Goal: Task Accomplishment & Management: Use online tool/utility

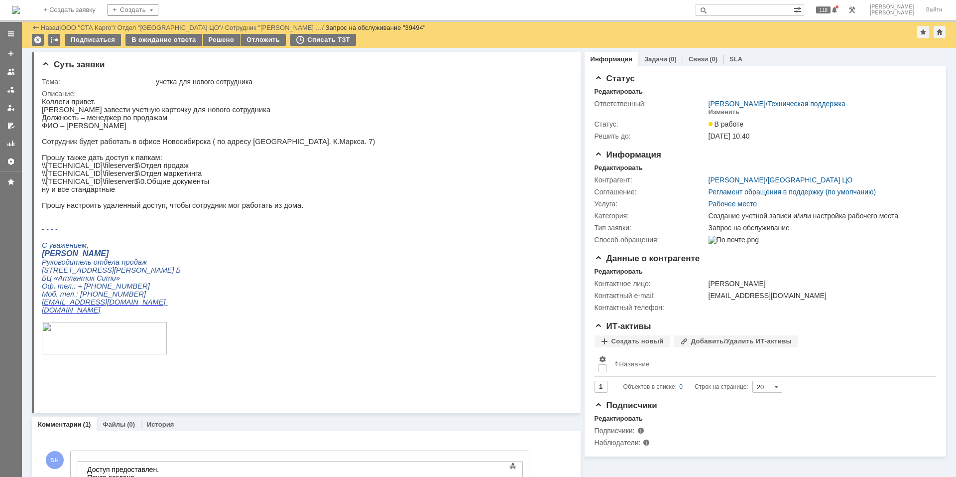
scroll to position [177, 0]
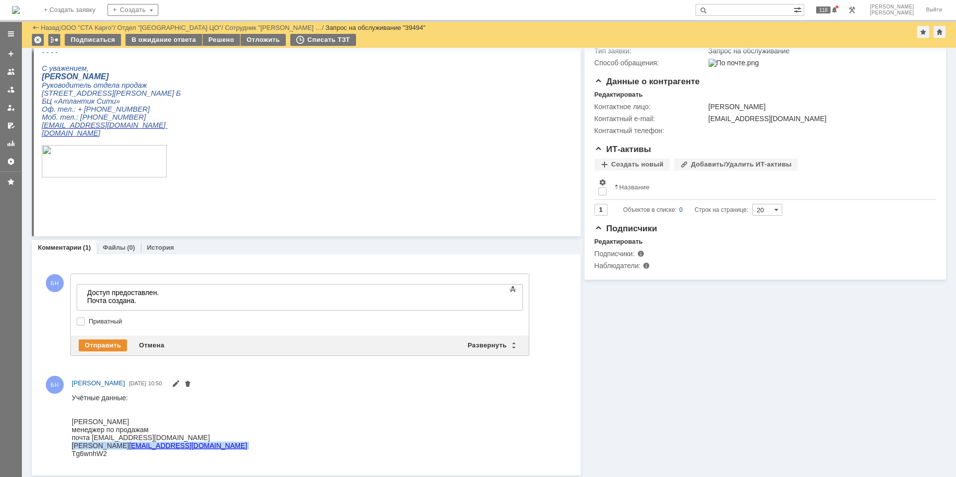
click at [200, 402] on html "Учётные данные: [PERSON_NAME] менеджер по продажам почта [EMAIL_ADDRESS][DOMAIN…" at bounding box center [317, 425] width 490 height 64
click at [97, 457] on div at bounding box center [319, 425] width 495 height 68
click at [95, 454] on div "Tg6wnhW2" at bounding box center [159, 453] width 175 height 8
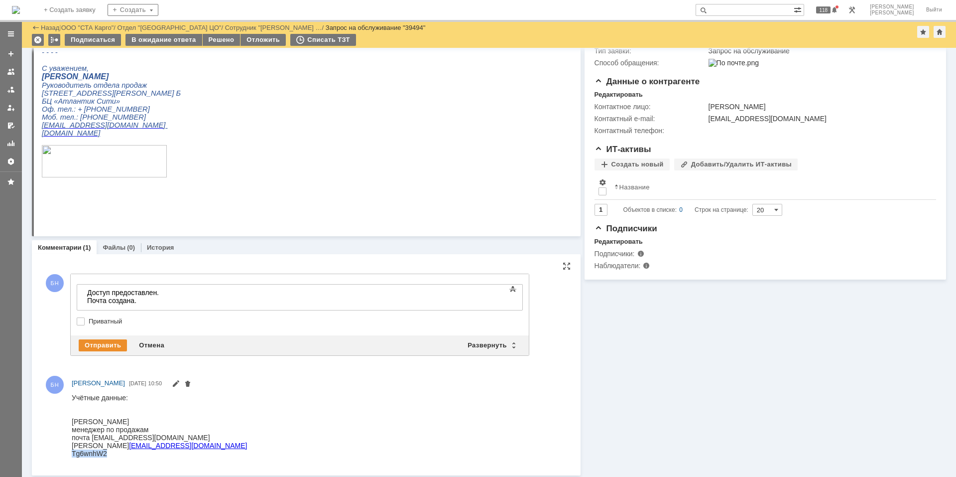
copy div "Tg6wnhW2"
click at [171, 303] on div "Доступ предоставлен. Почта создана." at bounding box center [157, 296] width 141 height 16
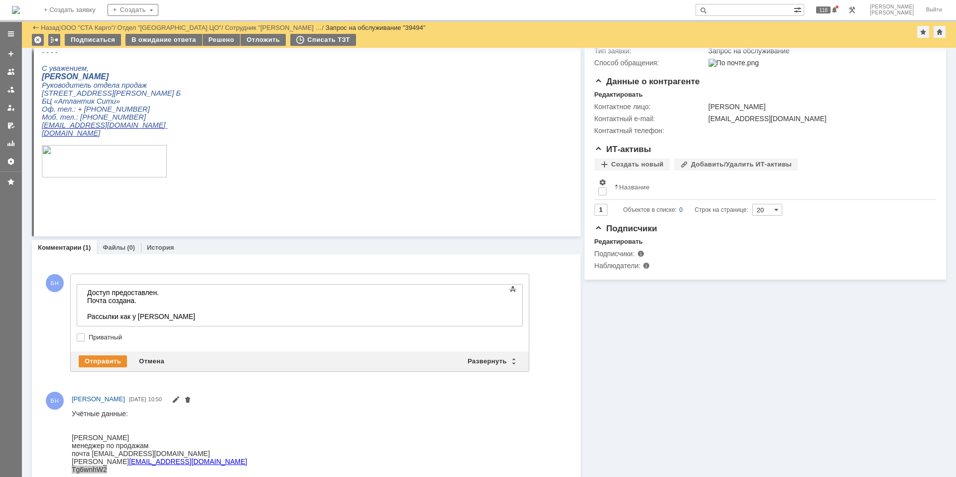
click at [218, 318] on div "Доступ предоставлен. Почта создана. Рассылки как у [PERSON_NAME]" at bounding box center [157, 304] width 141 height 32
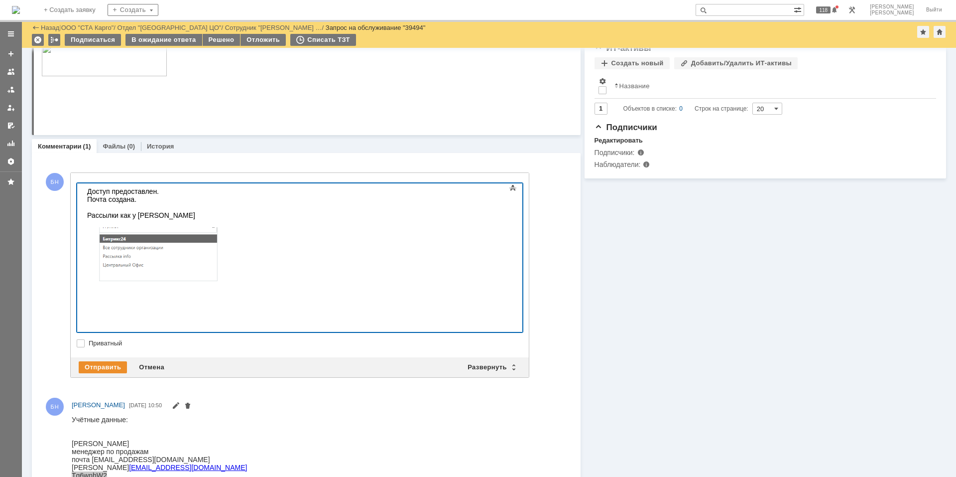
scroll to position [281, 0]
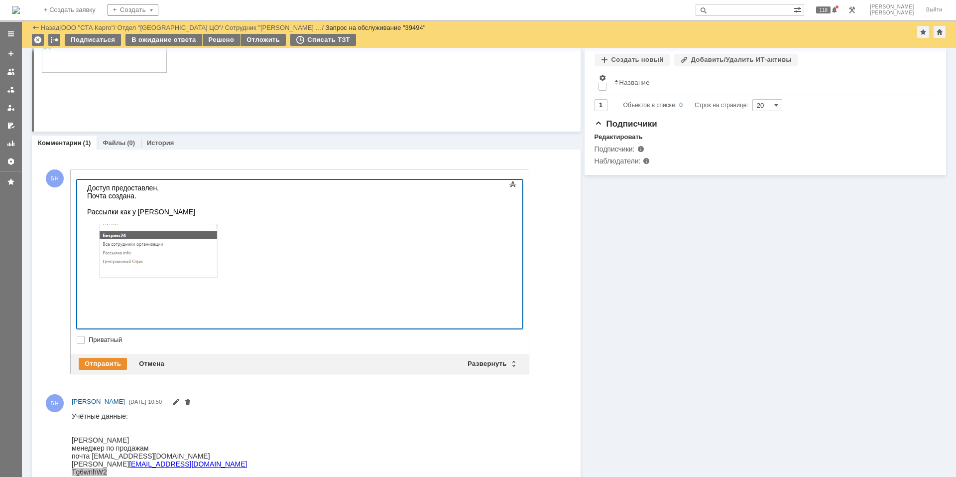
click at [229, 284] on div "Доступ предоставлен. Почта создана. Рассылки как у [PERSON_NAME]" at bounding box center [157, 234] width 141 height 100
click at [97, 361] on div "Отправить" at bounding box center [103, 364] width 48 height 12
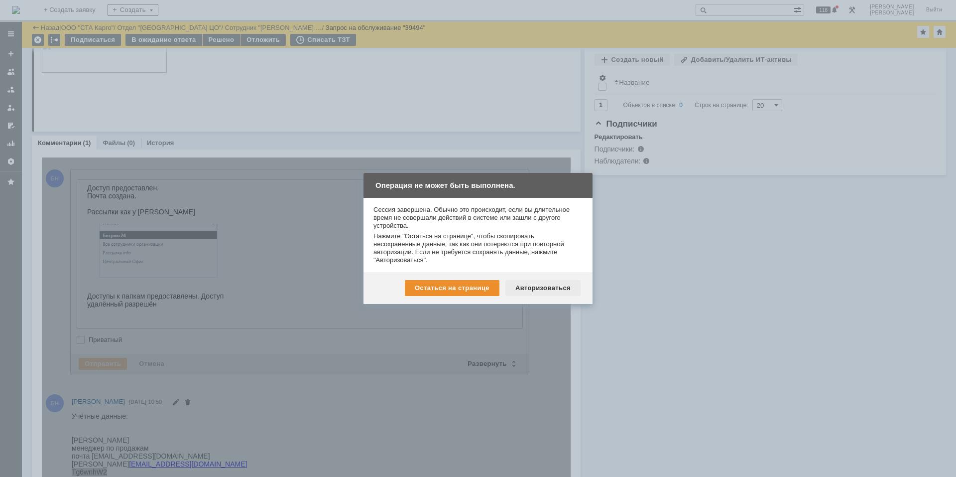
click at [534, 285] on div "Авторизоваться" at bounding box center [542, 288] width 75 height 16
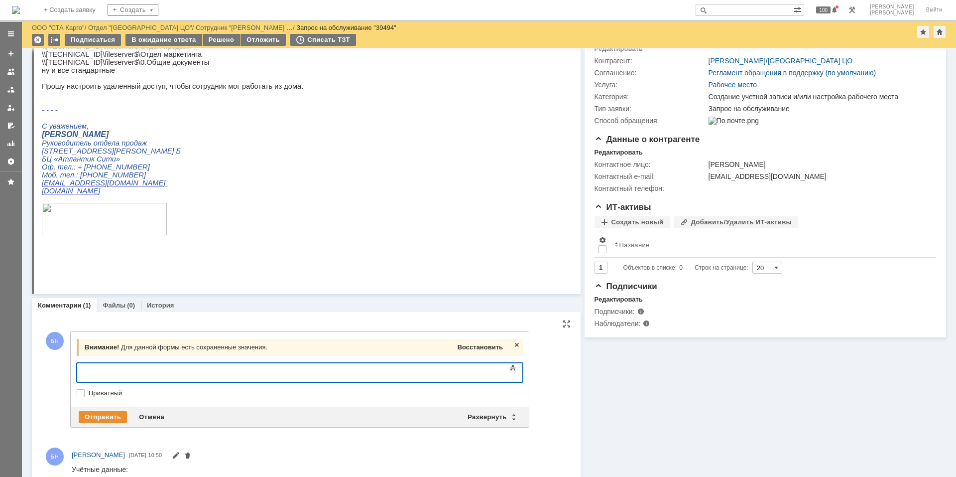
click at [477, 347] on span "Восстановить" at bounding box center [480, 346] width 45 height 7
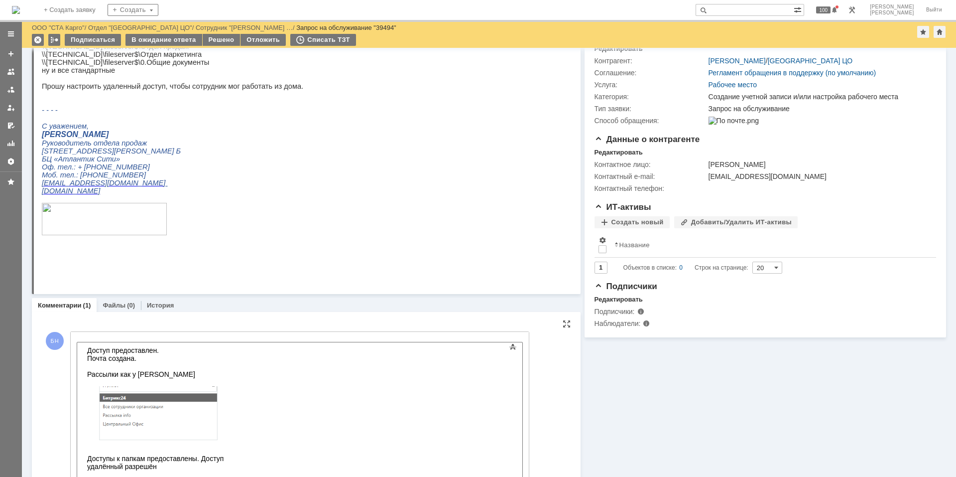
scroll to position [297, 0]
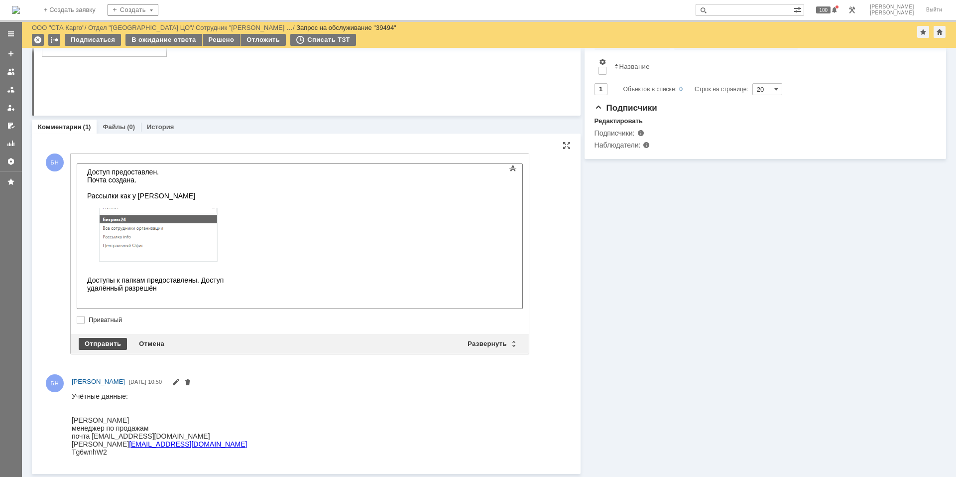
click at [91, 345] on div "Отправить" at bounding box center [103, 344] width 48 height 12
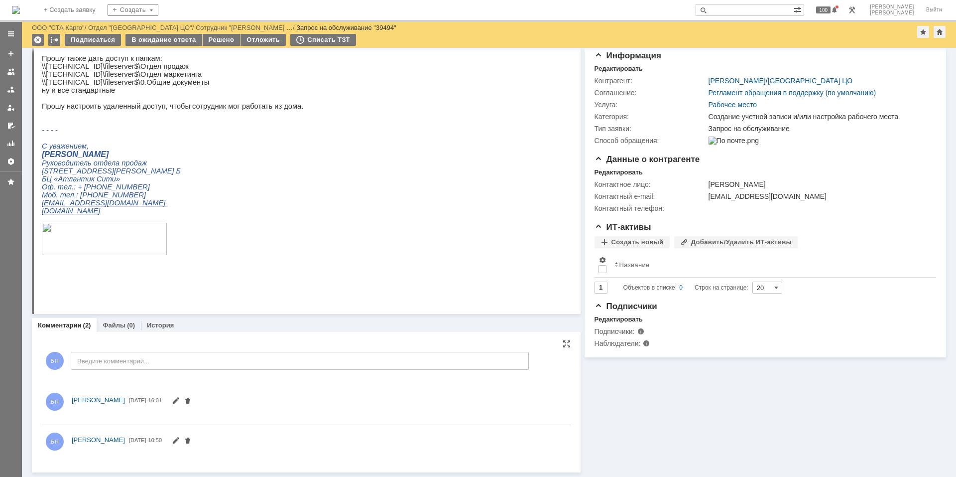
scroll to position [290, 0]
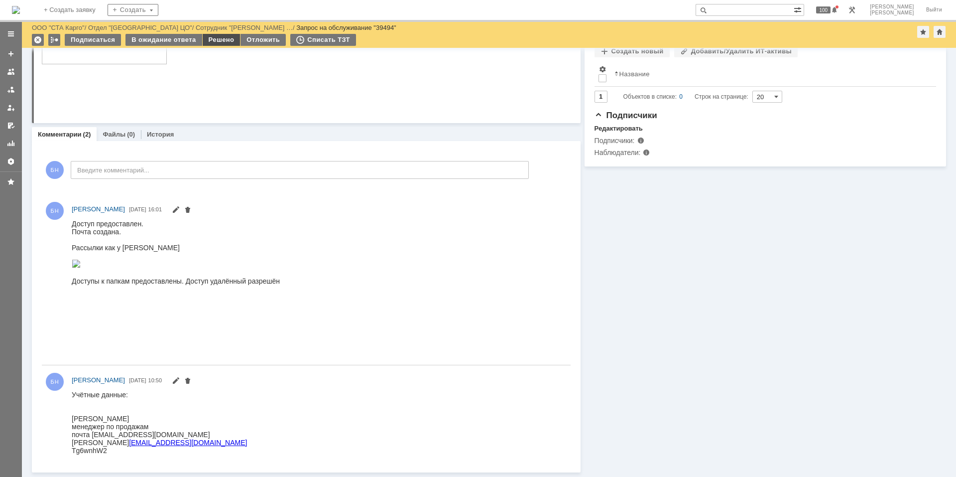
click at [215, 44] on div "Решено" at bounding box center [222, 40] width 38 height 12
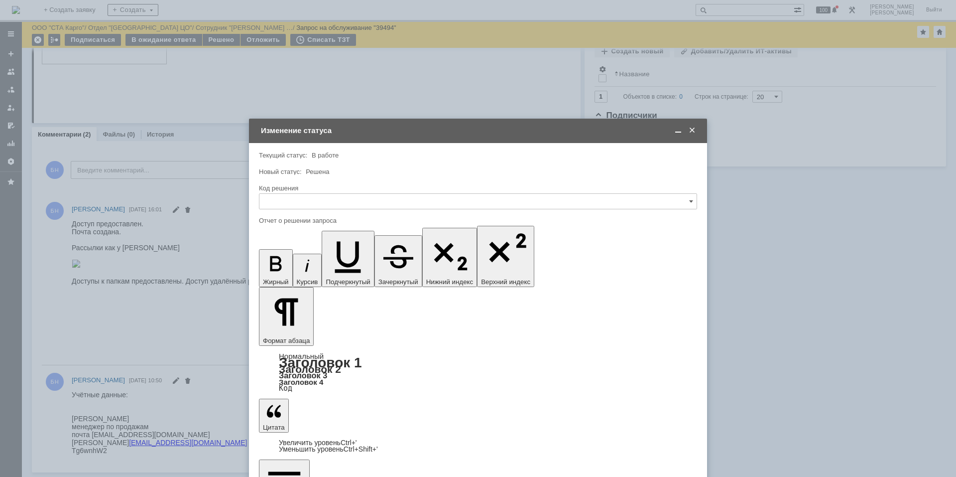
scroll to position [0, 0]
click at [315, 215] on div at bounding box center [478, 212] width 438 height 7
click at [314, 210] on div at bounding box center [478, 212] width 438 height 7
click at [315, 198] on input "text" at bounding box center [478, 201] width 438 height 16
click at [292, 333] on span "Решено" at bounding box center [477, 335] width 425 height 8
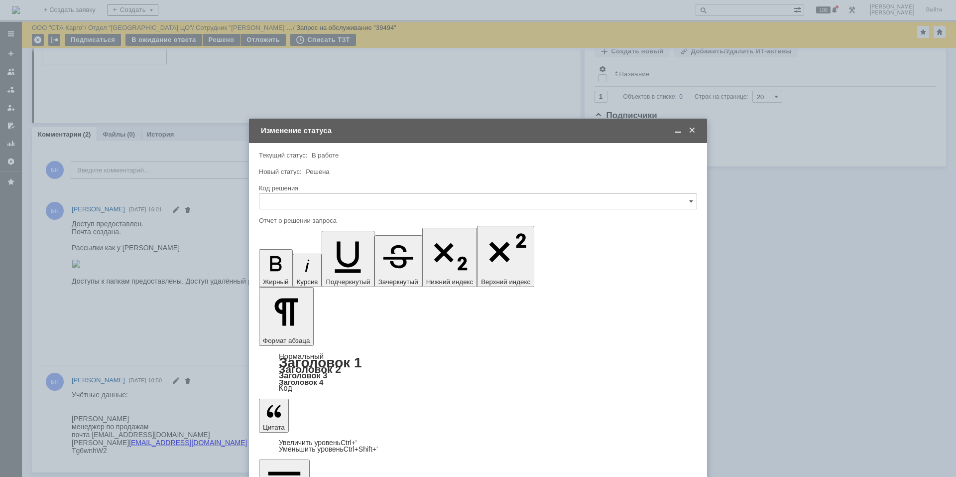
type input "Решено"
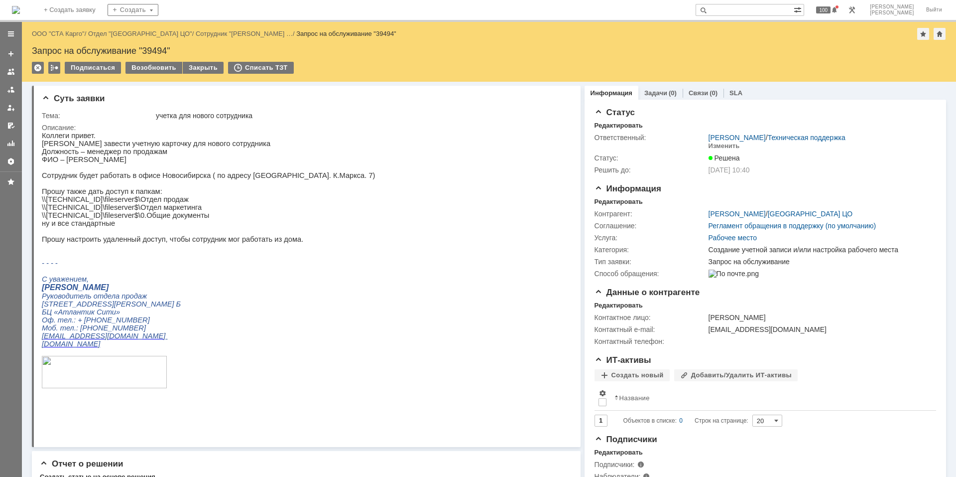
click at [20, 9] on img at bounding box center [16, 10] width 8 height 8
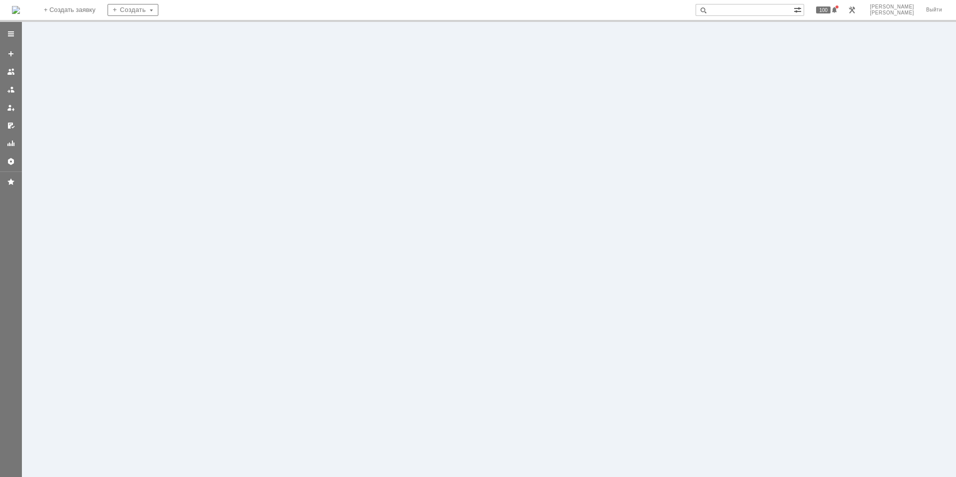
click at [20, 9] on img at bounding box center [16, 10] width 8 height 8
click at [20, 10] on img at bounding box center [16, 10] width 8 height 8
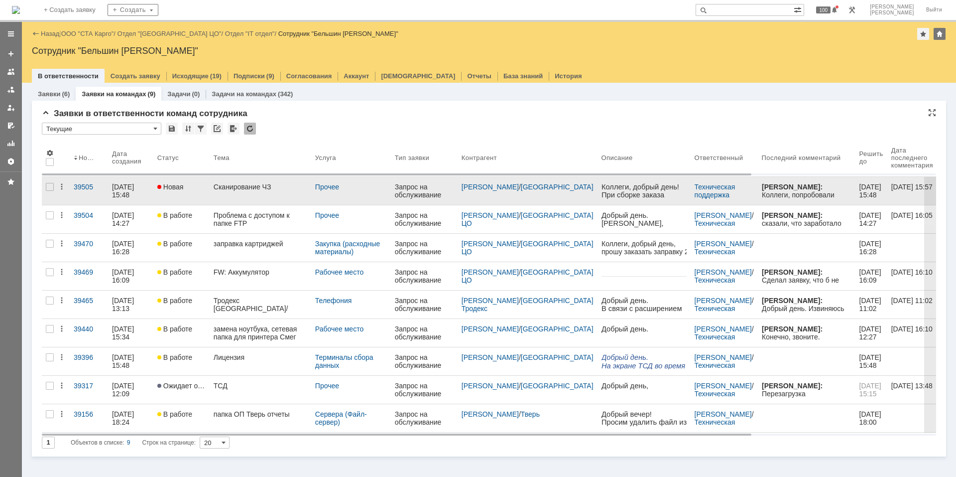
click at [268, 198] on link "Сканирование ЧЗ" at bounding box center [261, 191] width 102 height 28
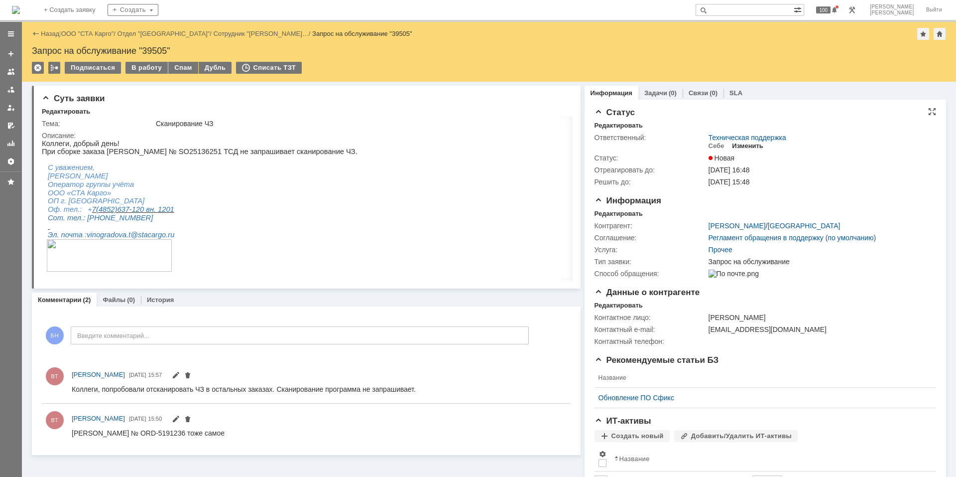
click at [736, 146] on div "Изменить" at bounding box center [747, 146] width 31 height 8
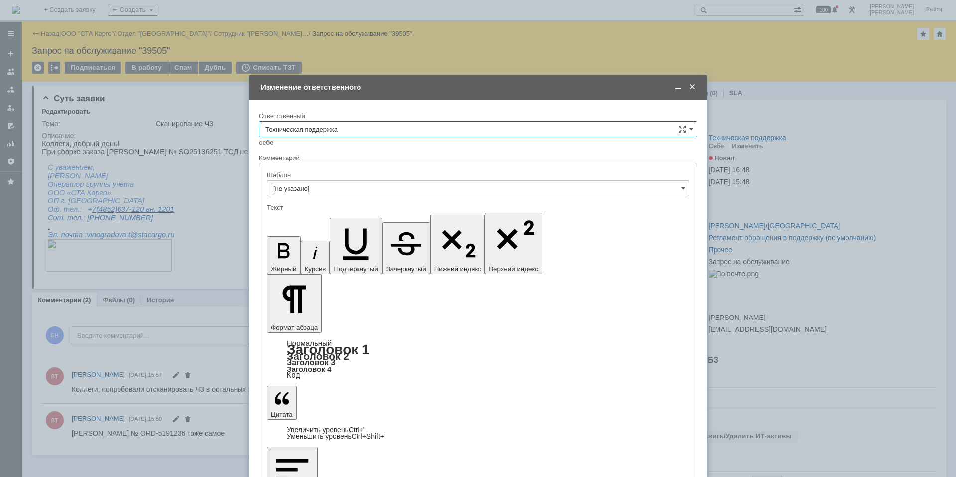
click at [363, 115] on div "Ответственный" at bounding box center [477, 116] width 436 height 6
click at [364, 121] on input "Техническая поддержка" at bounding box center [478, 129] width 438 height 16
click at [339, 261] on span "Поддержка 1С" at bounding box center [477, 262] width 425 height 8
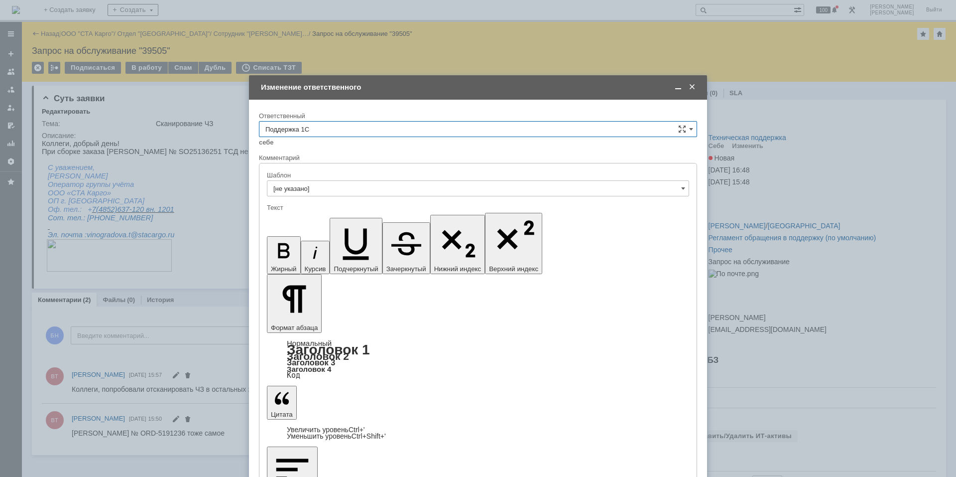
type input "Поддержка 1С"
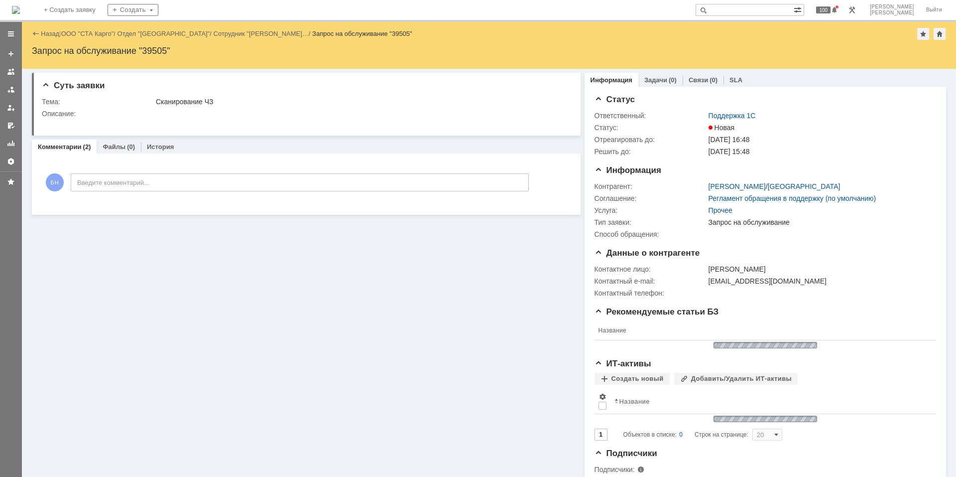
scroll to position [0, 0]
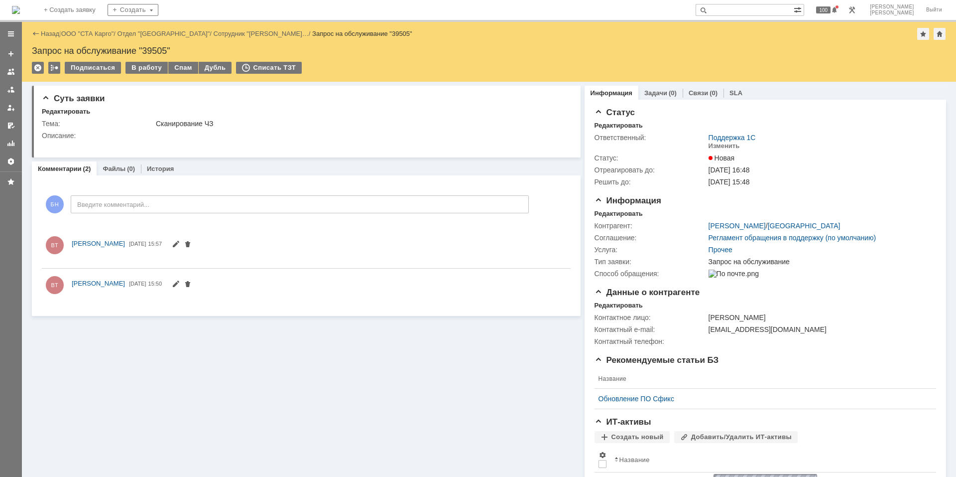
click at [20, 6] on img at bounding box center [16, 10] width 8 height 8
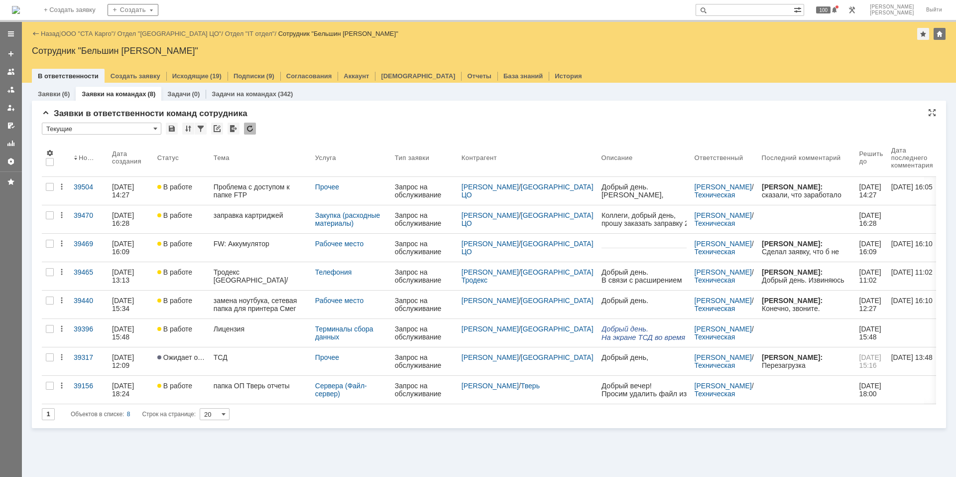
click at [421, 111] on div "Заявки в ответственности команд сотрудника" at bounding box center [489, 114] width 894 height 10
